Goal: Find specific page/section: Find specific page/section

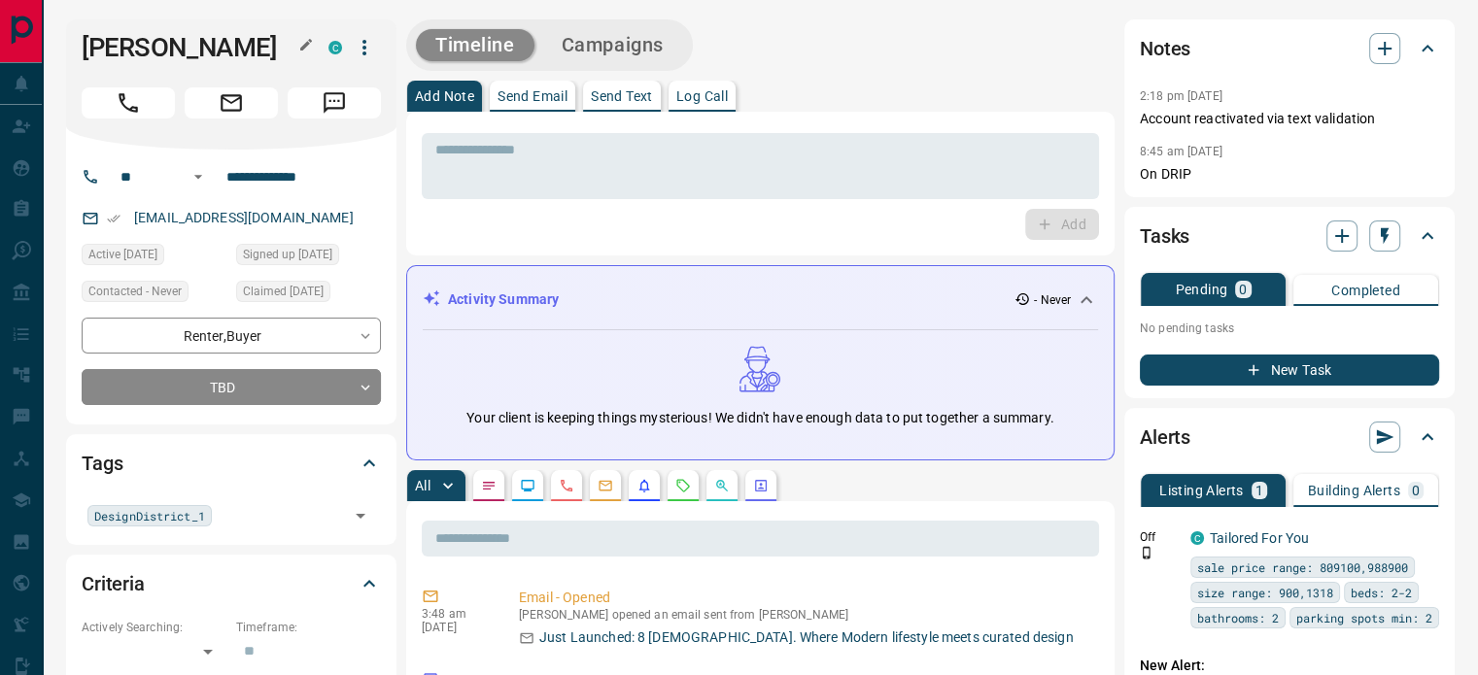
click at [311, 42] on icon "button" at bounding box center [306, 45] width 12 height 12
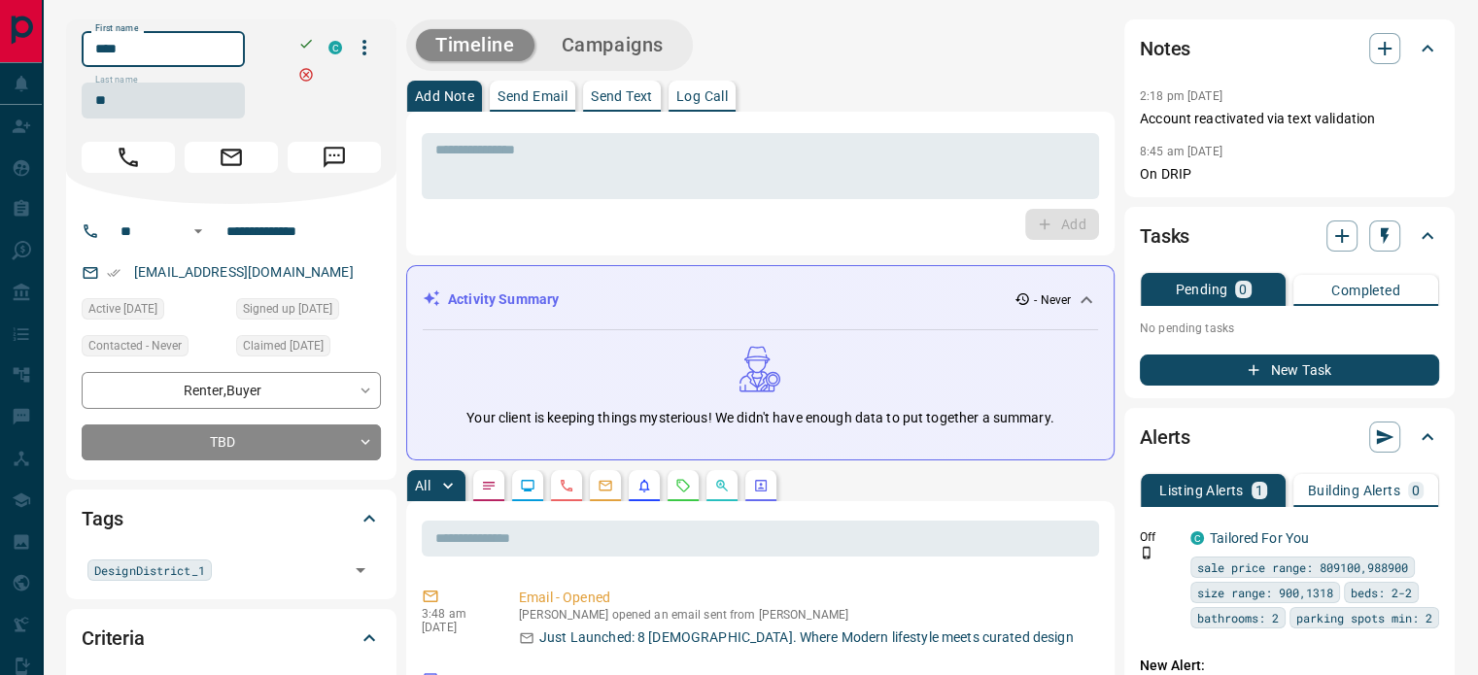
click at [191, 65] on input "****" at bounding box center [163, 49] width 163 height 36
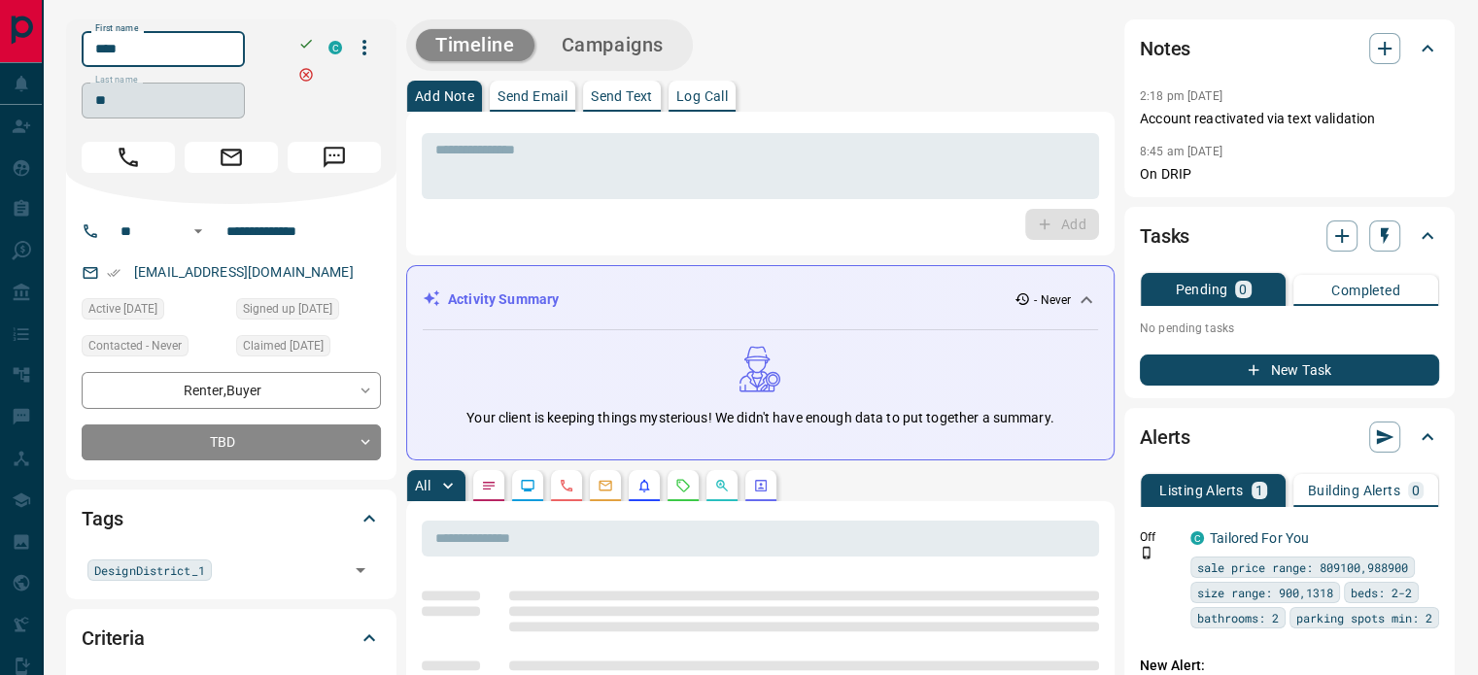
click at [137, 93] on input "**" at bounding box center [163, 101] width 163 height 36
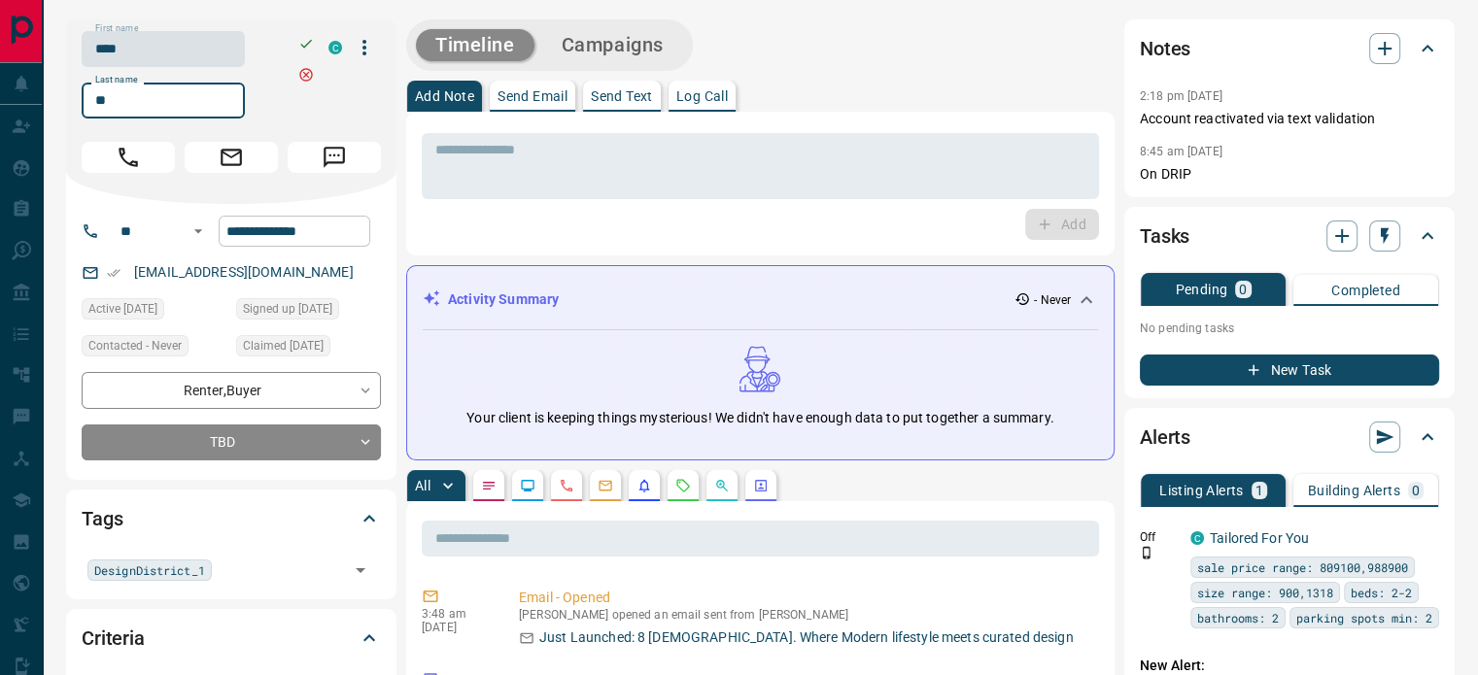
click at [288, 239] on input "**********" at bounding box center [295, 231] width 152 height 31
click at [267, 273] on div "[EMAIL_ADDRESS][DOMAIN_NAME]" at bounding box center [231, 273] width 299 height 32
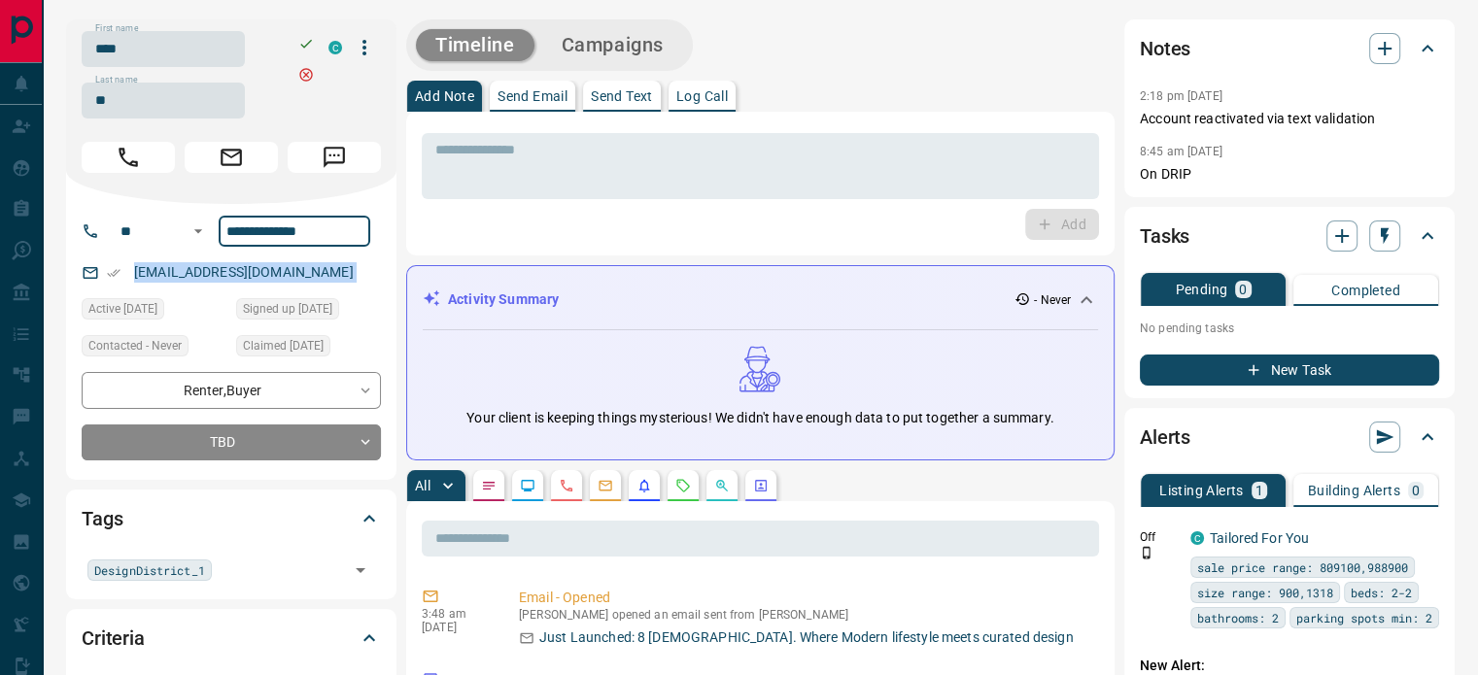
click at [267, 273] on div "[EMAIL_ADDRESS][DOMAIN_NAME]" at bounding box center [231, 273] width 299 height 32
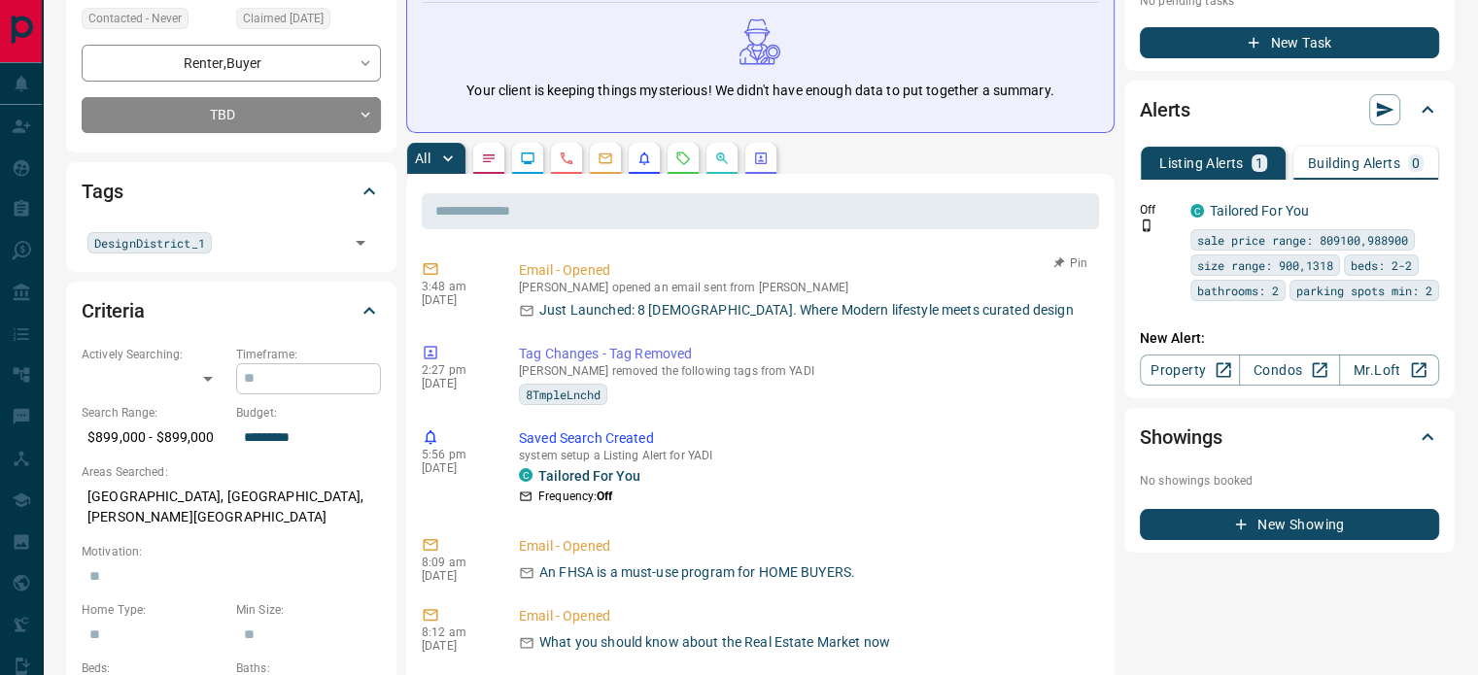
scroll to position [389, 0]
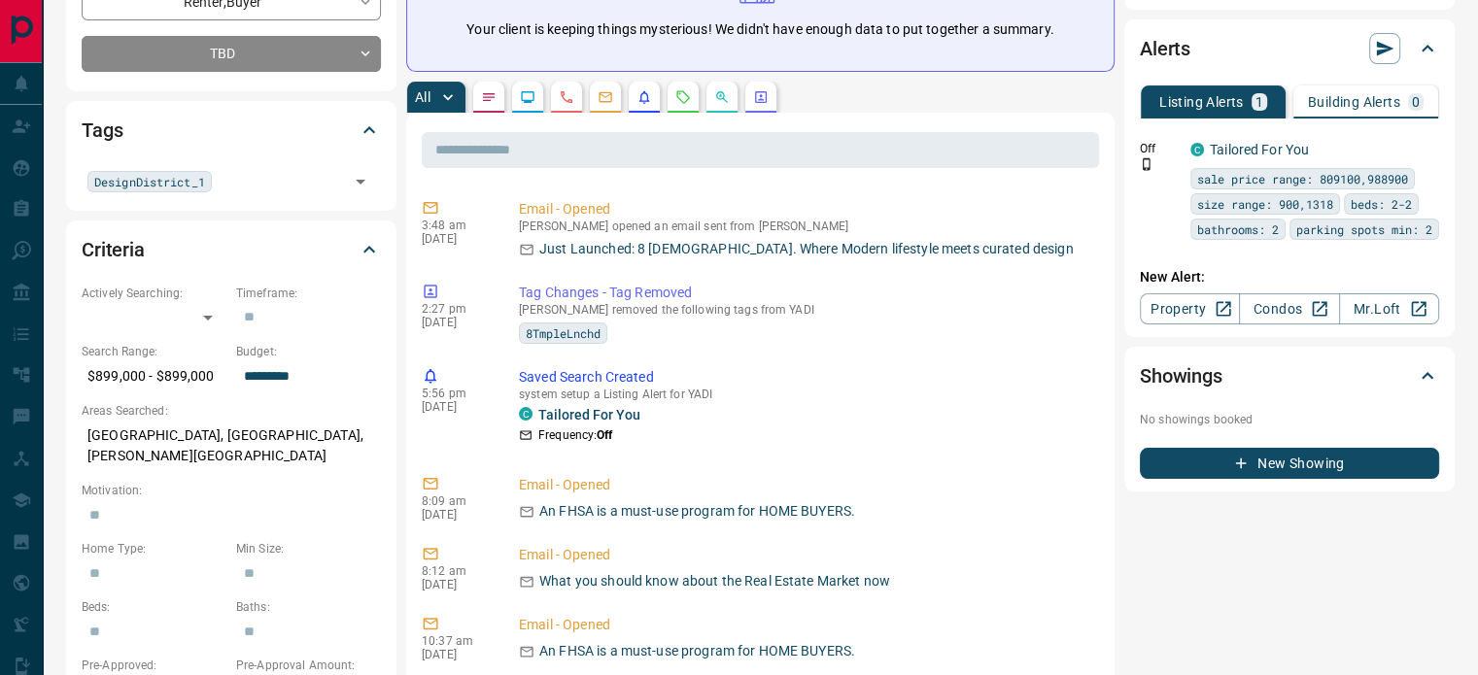
click at [204, 425] on p "[GEOGRAPHIC_DATA], [GEOGRAPHIC_DATA], [PERSON_NAME][GEOGRAPHIC_DATA]" at bounding box center [231, 446] width 299 height 52
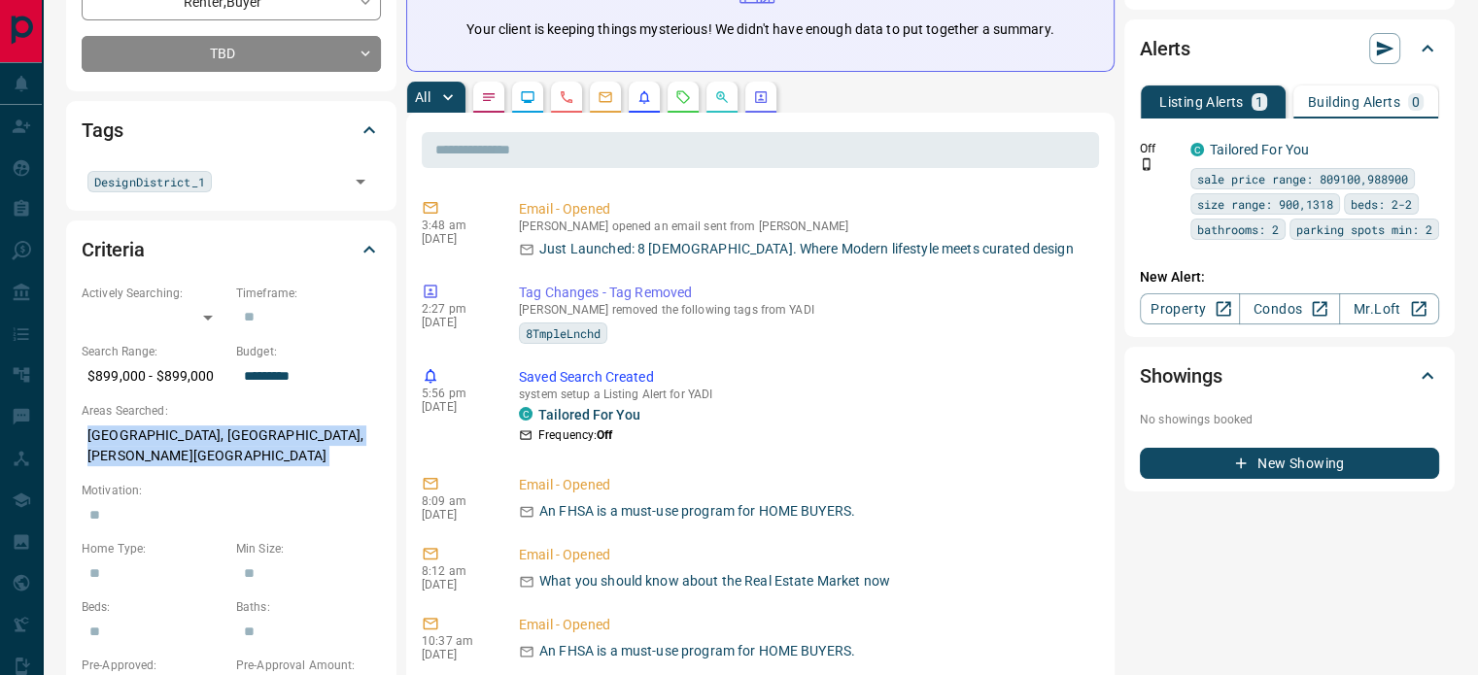
copy p "[GEOGRAPHIC_DATA], [GEOGRAPHIC_DATA], [PERSON_NAME][GEOGRAPHIC_DATA]"
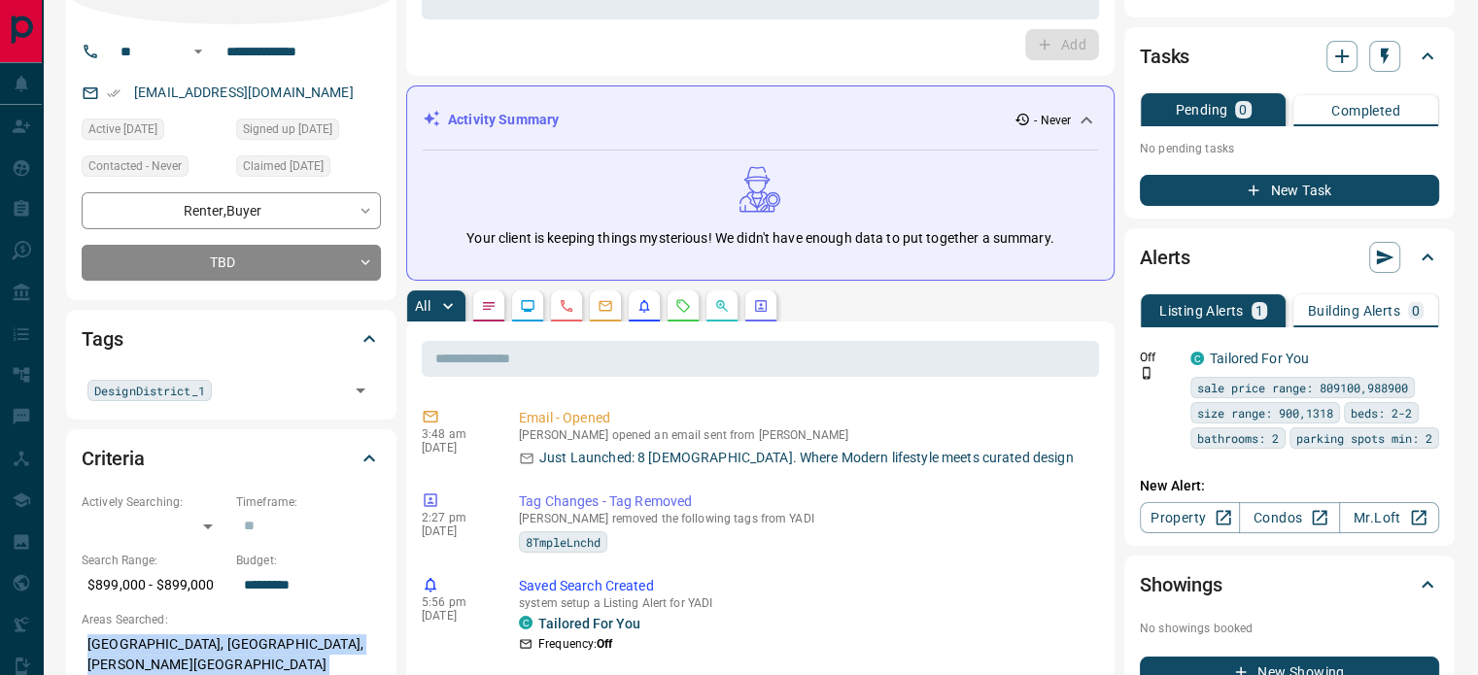
scroll to position [0, 0]
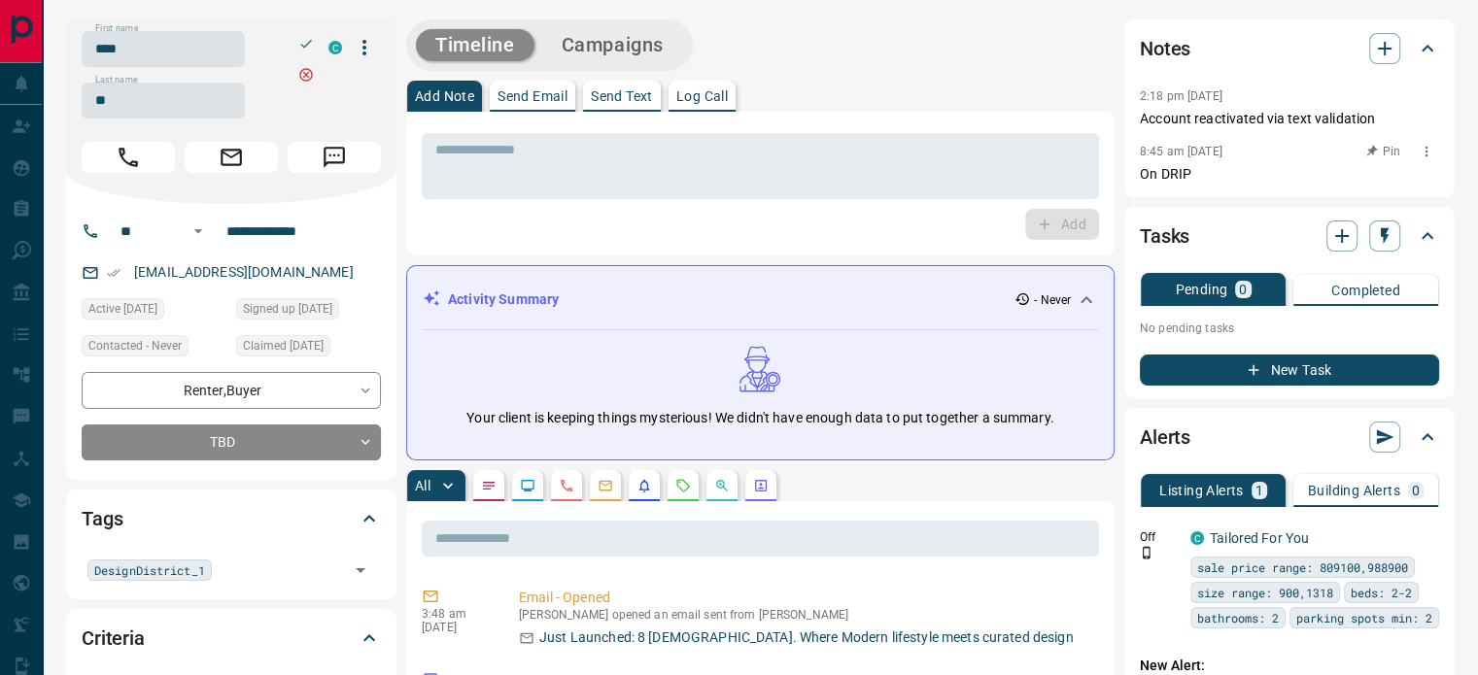
click at [1194, 181] on p "On DRIP" at bounding box center [1289, 174] width 299 height 20
drag, startPoint x: 1194, startPoint y: 181, endPoint x: 1126, endPoint y: 113, distance: 96.2
click at [1127, 114] on div "Notes 2:18 pm [DATE] Account reactivated via text validation 8:45 am [DATE] Pin…" at bounding box center [1289, 108] width 330 height 178
click at [1127, 94] on div "Notes 2:18 pm [DATE] Account reactivated via text validation 8:45 am [DATE] On …" at bounding box center [1289, 108] width 330 height 178
click at [1205, 164] on p "On DRIP" at bounding box center [1289, 174] width 299 height 20
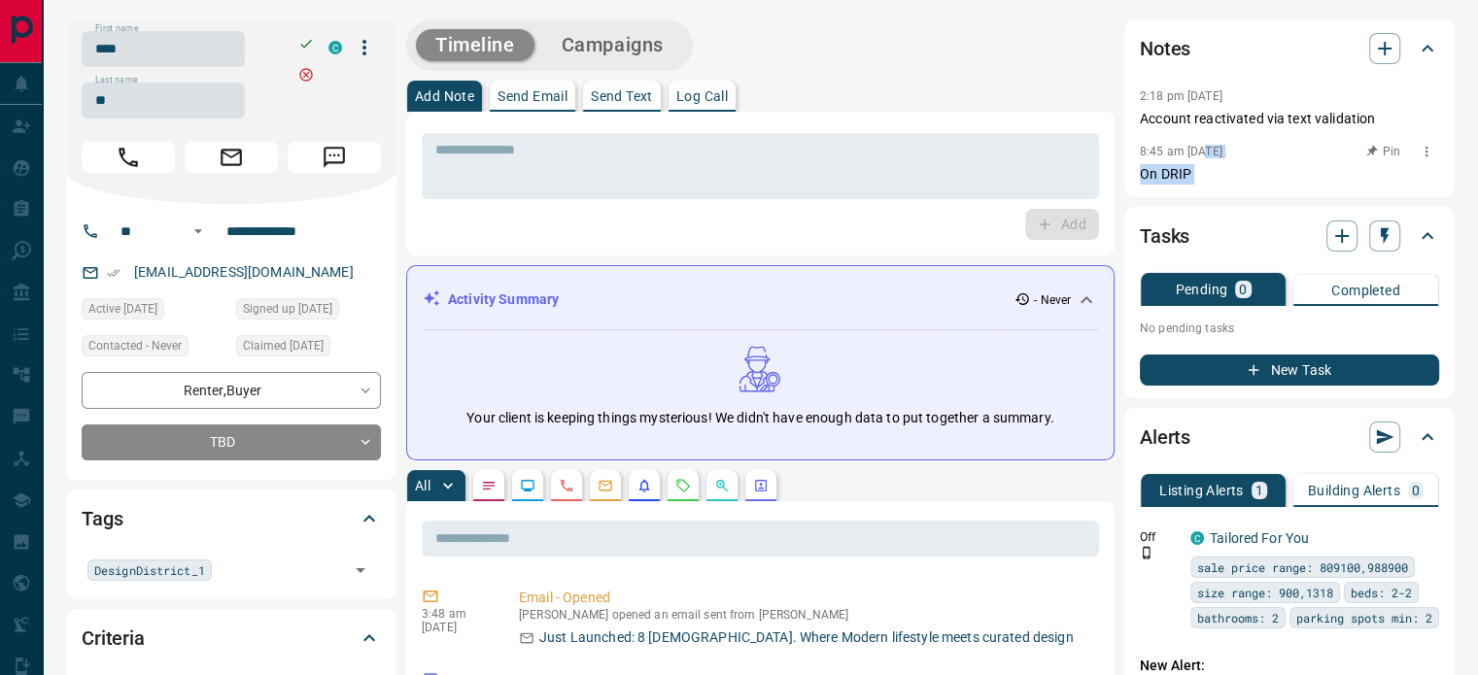
click at [1205, 164] on p "On DRIP" at bounding box center [1289, 174] width 299 height 20
copy div "2:18 pm [DATE] Pin Account reactivated via text validation 8:45 am [DATE] On DR…"
drag, startPoint x: 1205, startPoint y: 163, endPoint x: 1163, endPoint y: 102, distance: 74.1
click at [1163, 102] on div "2:18 pm [DATE] Pin Account reactivated via text validation 8:45 am [DATE] On DR…" at bounding box center [1289, 134] width 299 height 101
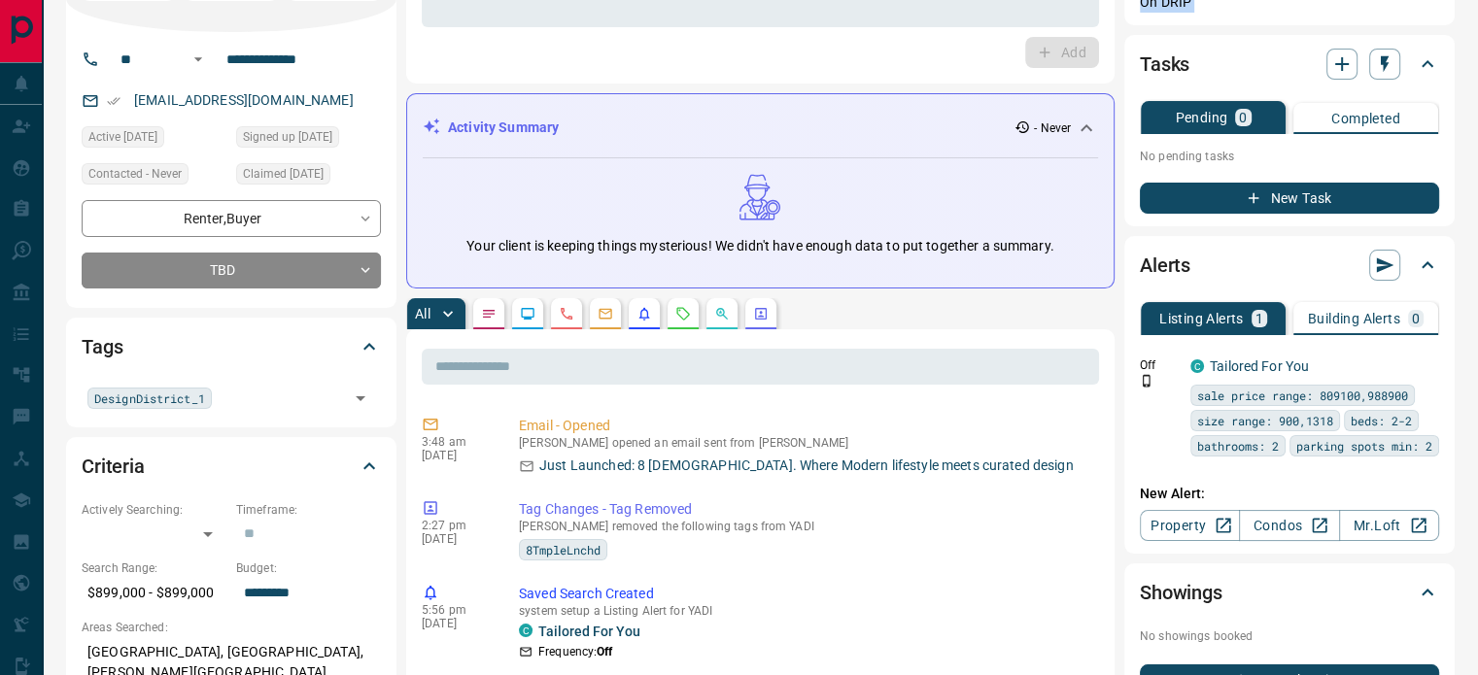
scroll to position [194, 0]
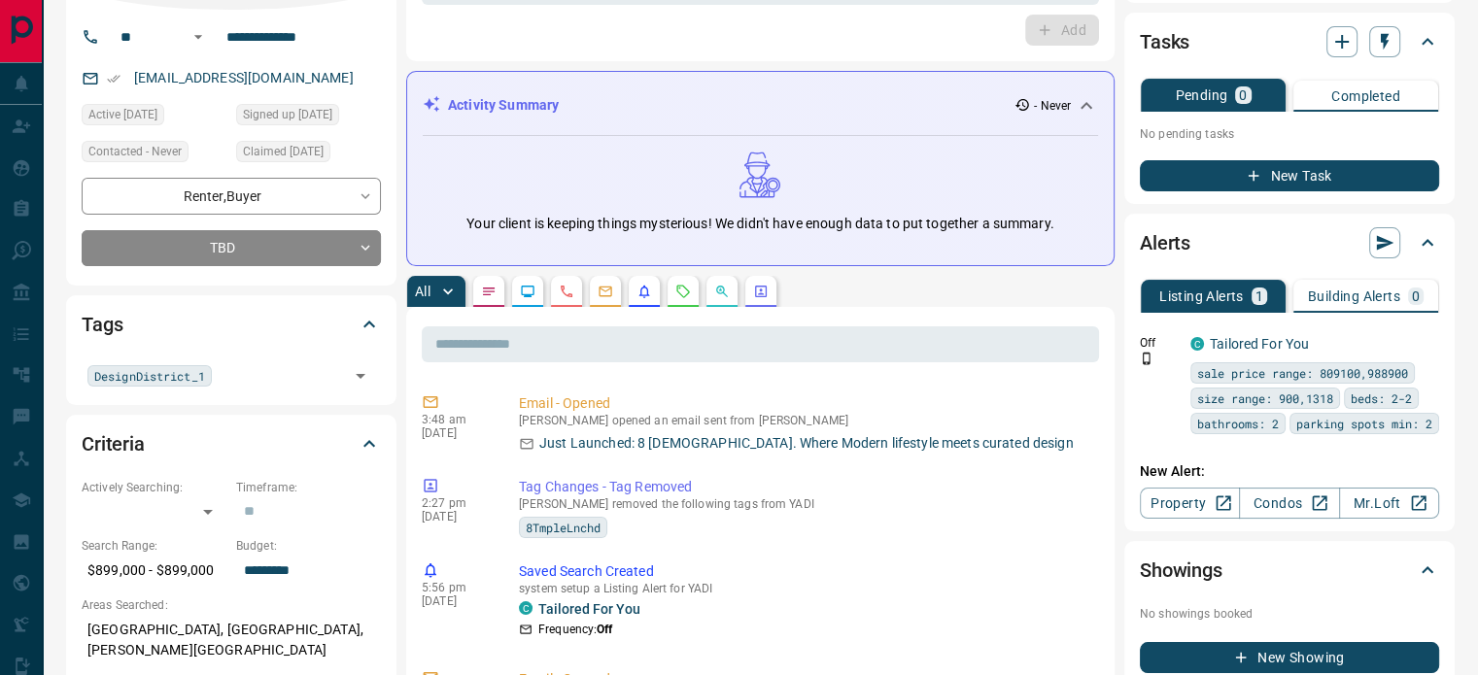
click at [582, 298] on button "button" at bounding box center [566, 291] width 31 height 31
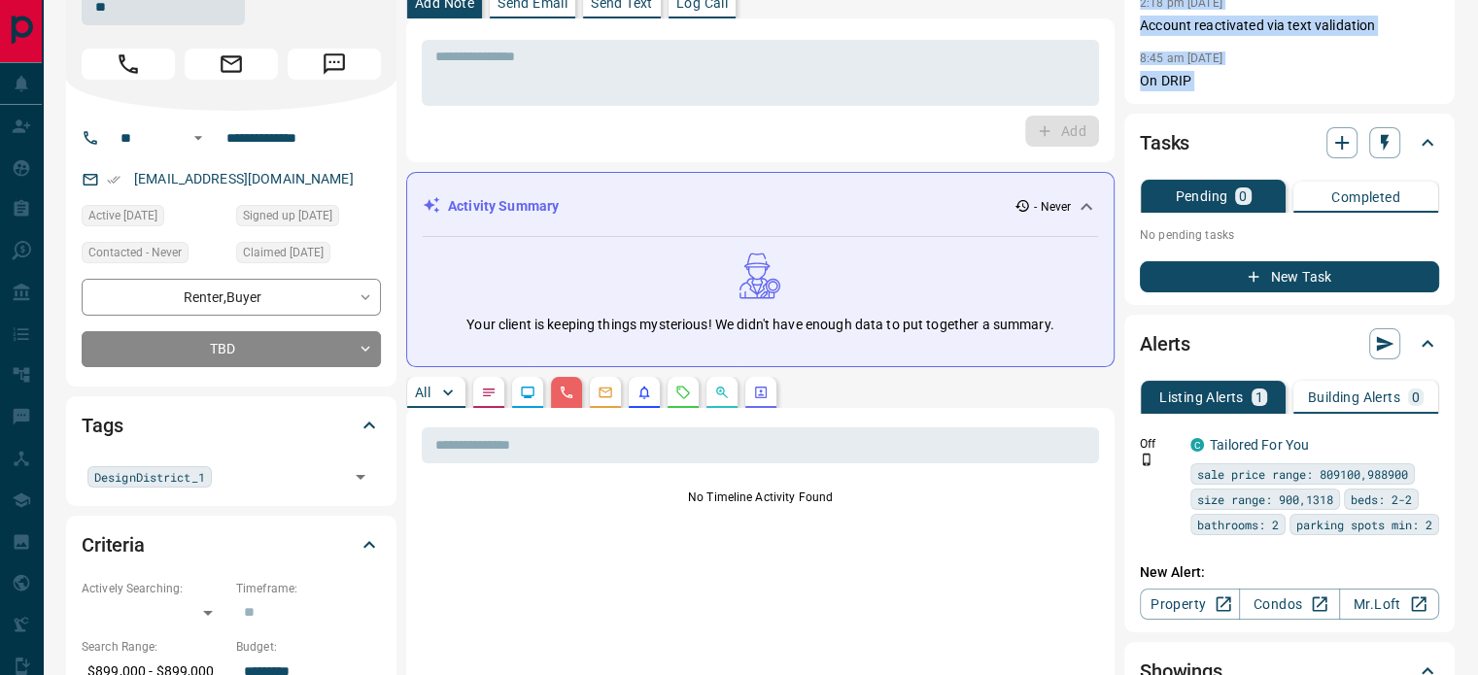
scroll to position [0, 0]
